Goal: Task Accomplishment & Management: Use online tool/utility

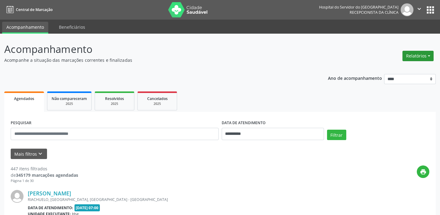
click at [415, 54] on button "Relatórios" at bounding box center [418, 56] width 31 height 10
click at [377, 70] on link "Agendamentos" at bounding box center [401, 68] width 66 height 9
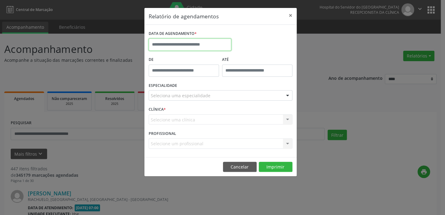
click at [193, 39] on input "text" at bounding box center [190, 45] width 83 height 12
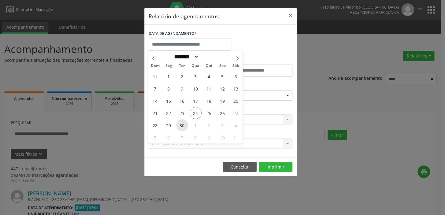
click at [182, 123] on span "30" at bounding box center [182, 125] width 12 height 12
type input "**********"
click at [182, 123] on span "30" at bounding box center [182, 125] width 12 height 12
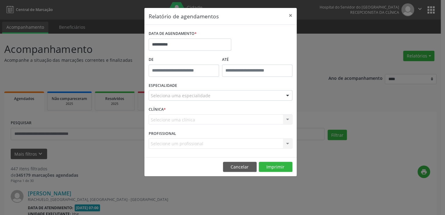
click at [182, 100] on div "Seleciona uma especialidade Todas as especialidades Alergologia Angiologia Arri…" at bounding box center [221, 95] width 144 height 10
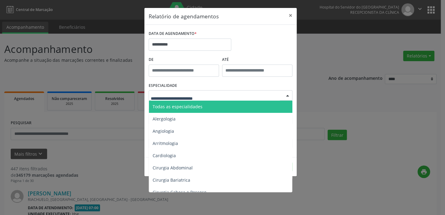
click at [184, 107] on span "Todas as especialidades" at bounding box center [178, 107] width 50 height 6
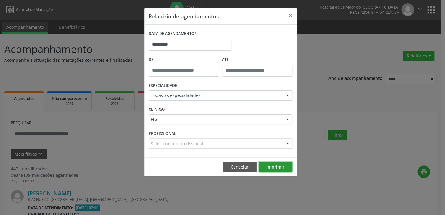
click at [270, 167] on button "Imprimir" at bounding box center [276, 167] width 34 height 10
